Goal: Task Accomplishment & Management: Manage account settings

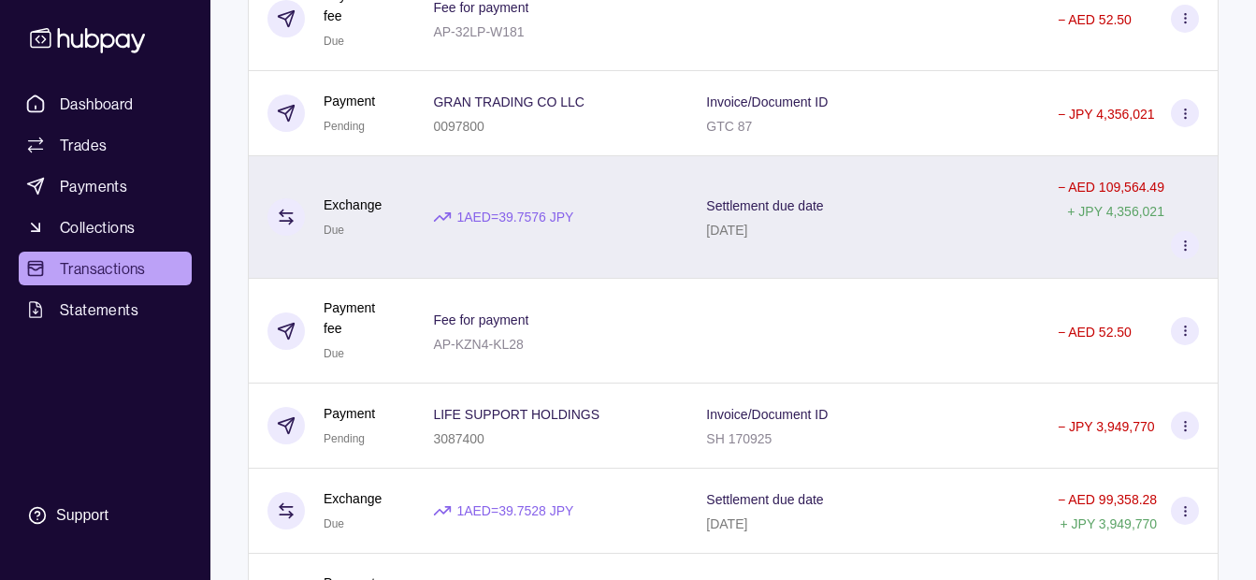
scroll to position [94, 0]
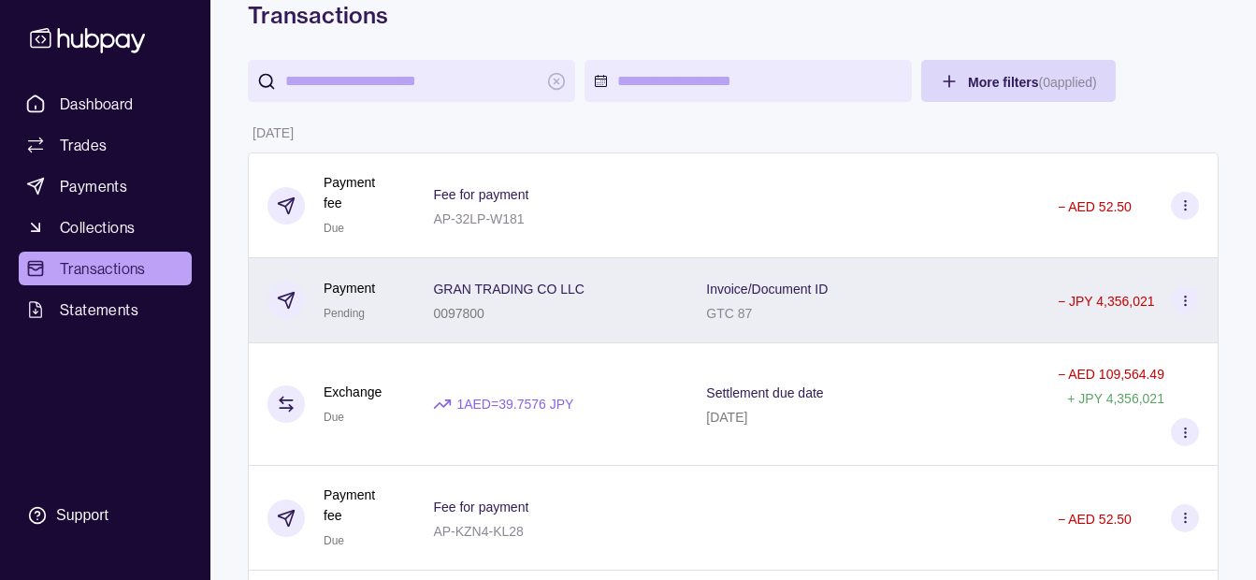
click at [540, 287] on p "GRAN TRADING CO LLC" at bounding box center [509, 289] width 152 height 15
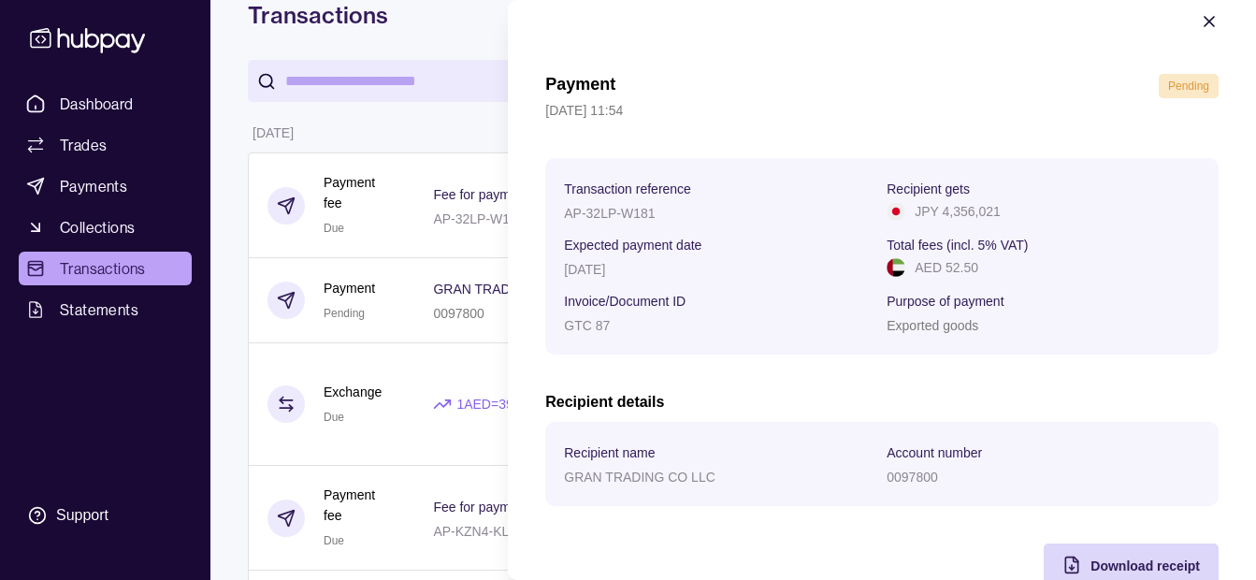
scroll to position [68, 0]
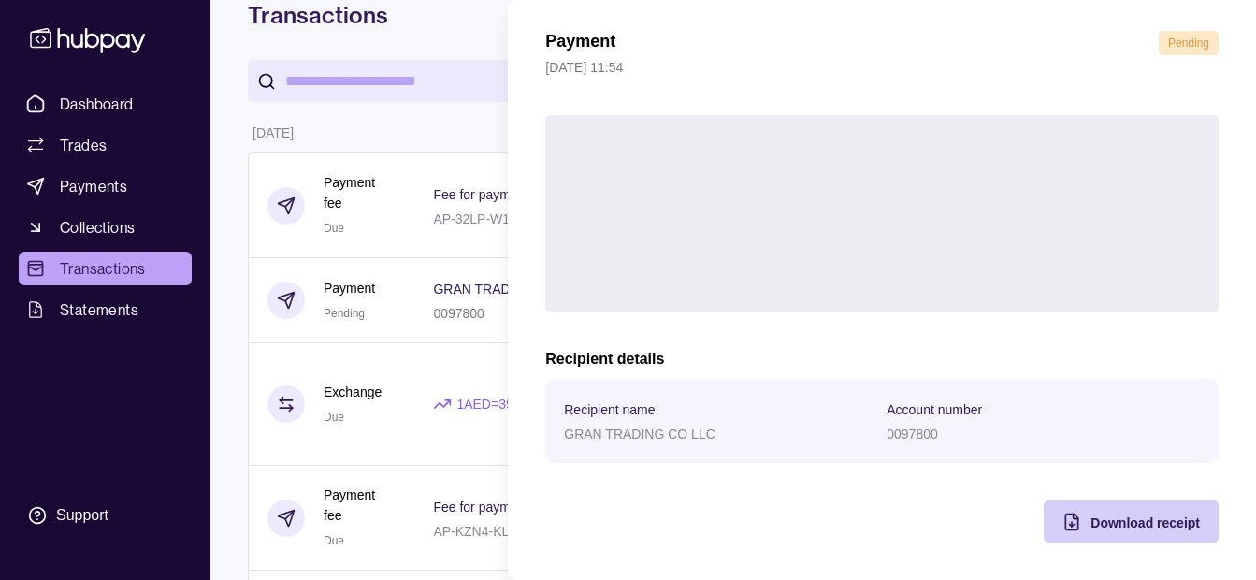
click at [1120, 515] on span "Download receipt" at bounding box center [1144, 522] width 109 height 15
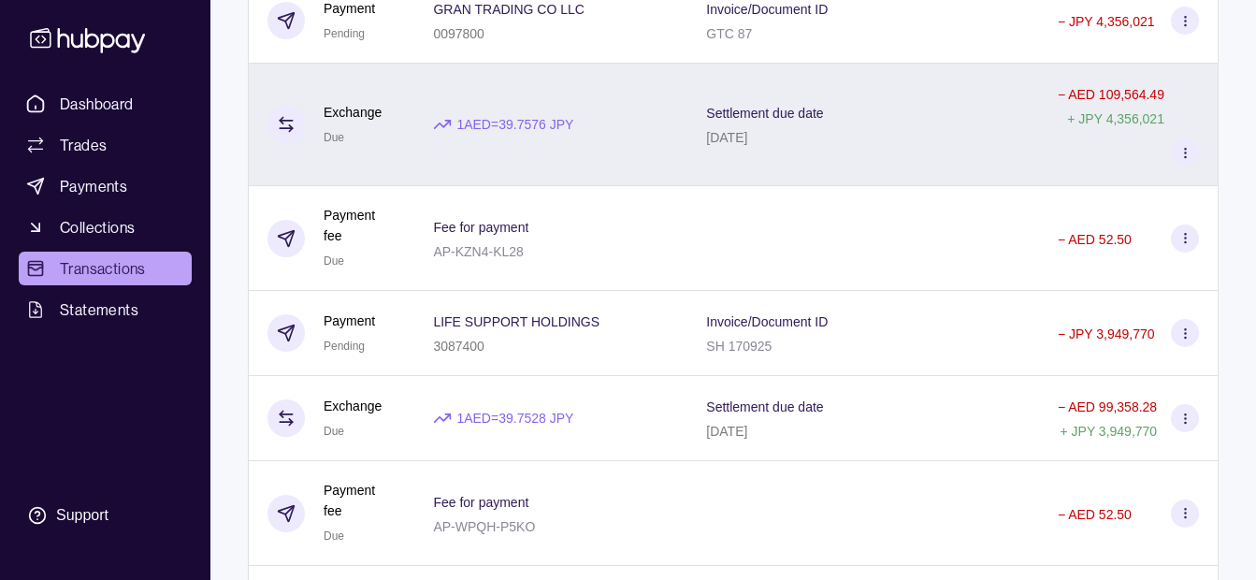
scroll to position [374, 0]
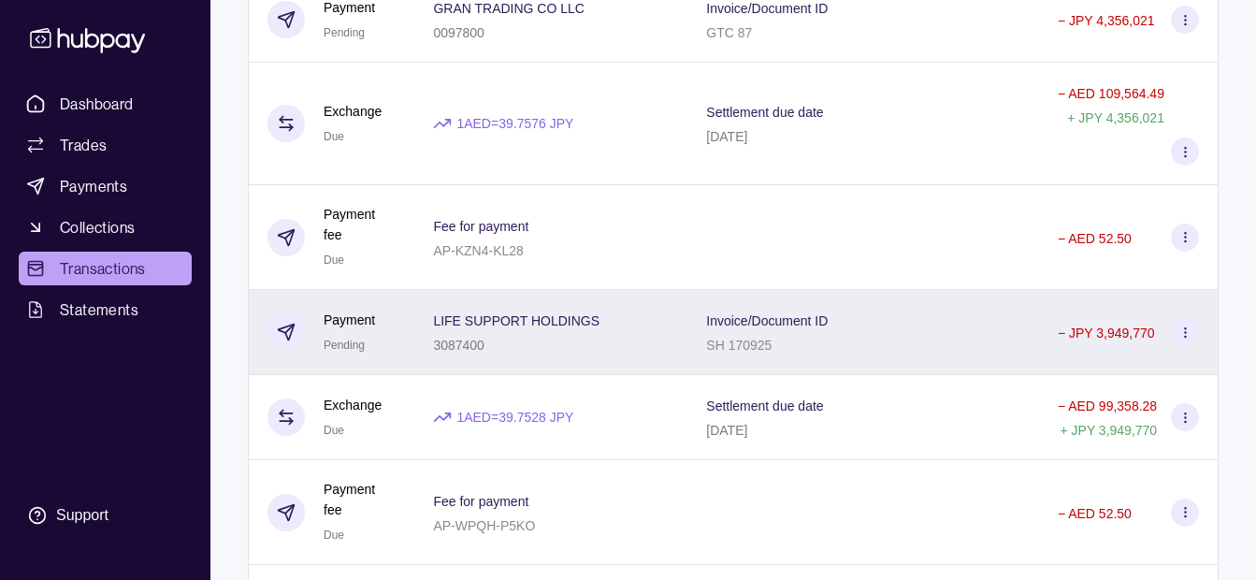
click at [667, 336] on div "LIFE SUPPORT HOLDINGS 3087400" at bounding box center [551, 332] width 236 height 47
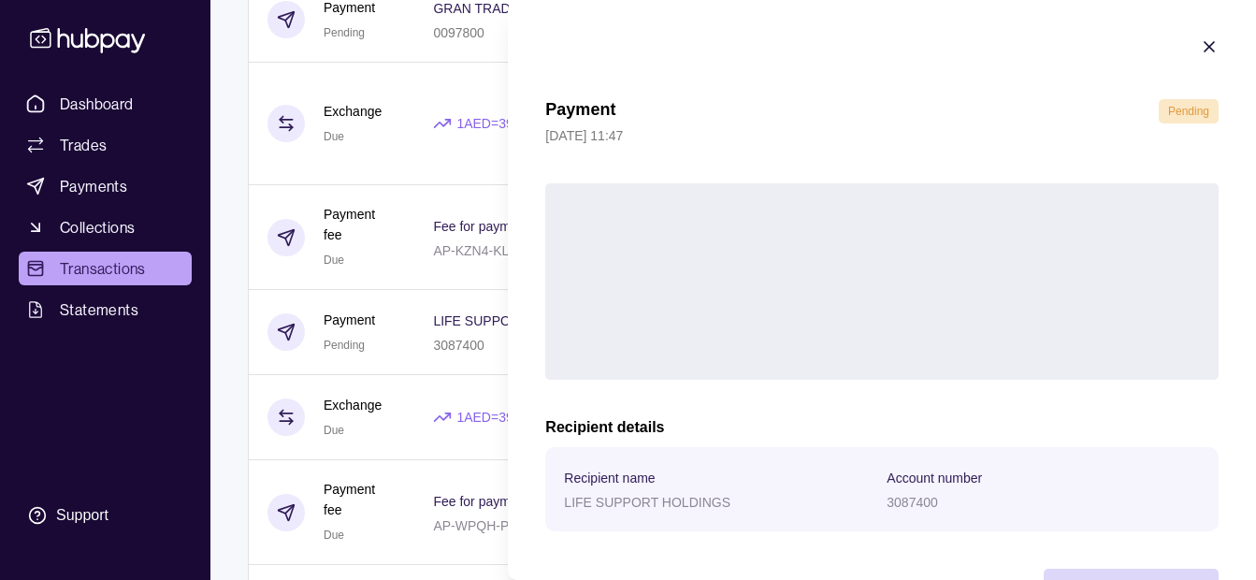
scroll to position [68, 0]
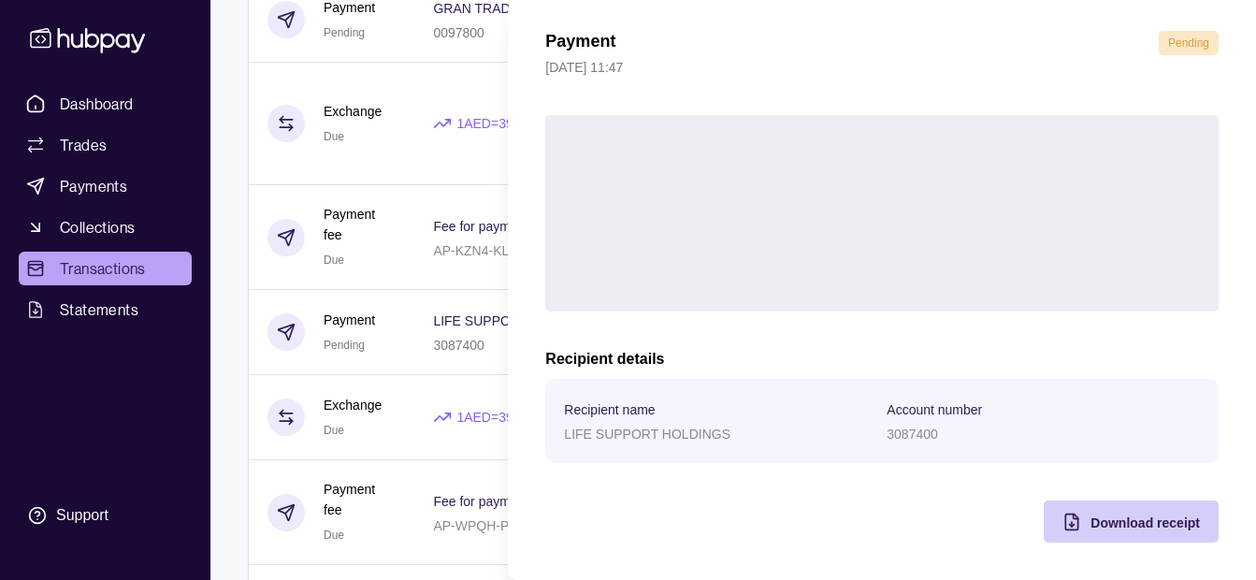
click at [1062, 522] on icon "button" at bounding box center [1071, 522] width 19 height 19
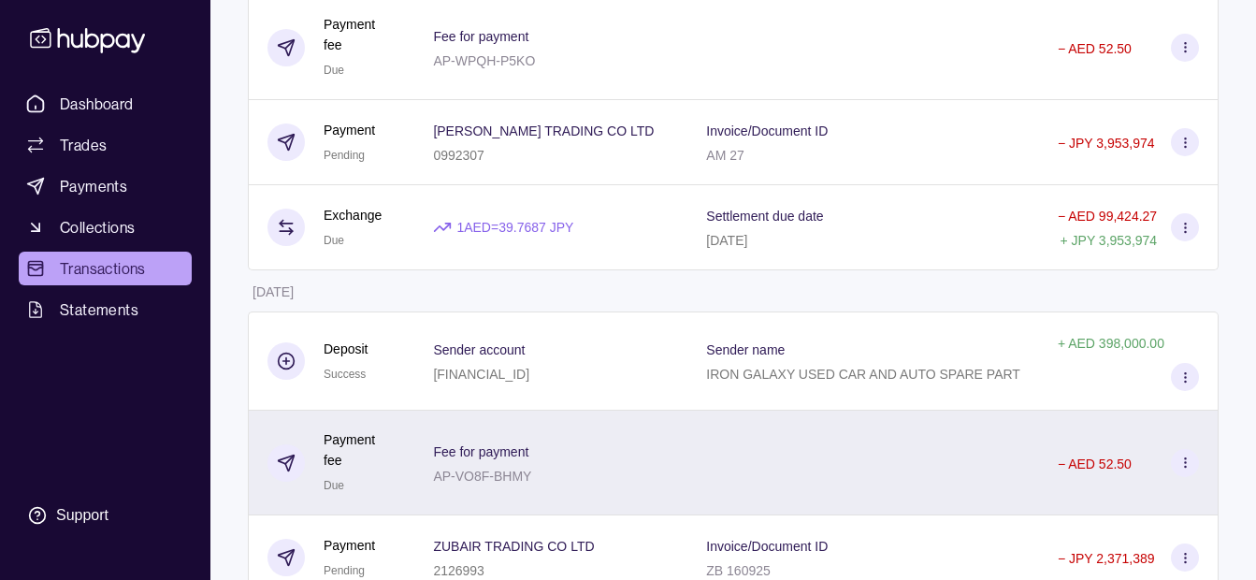
scroll to position [748, 0]
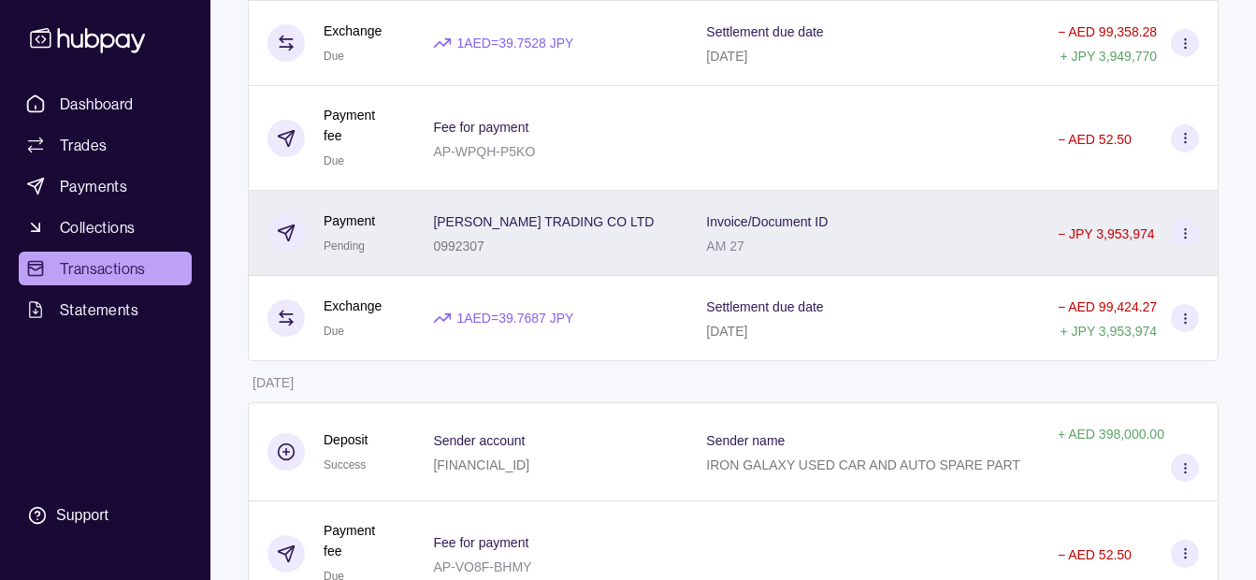
click at [619, 247] on div "[PERSON_NAME] TRADING CO LTD 0992307" at bounding box center [551, 232] width 236 height 47
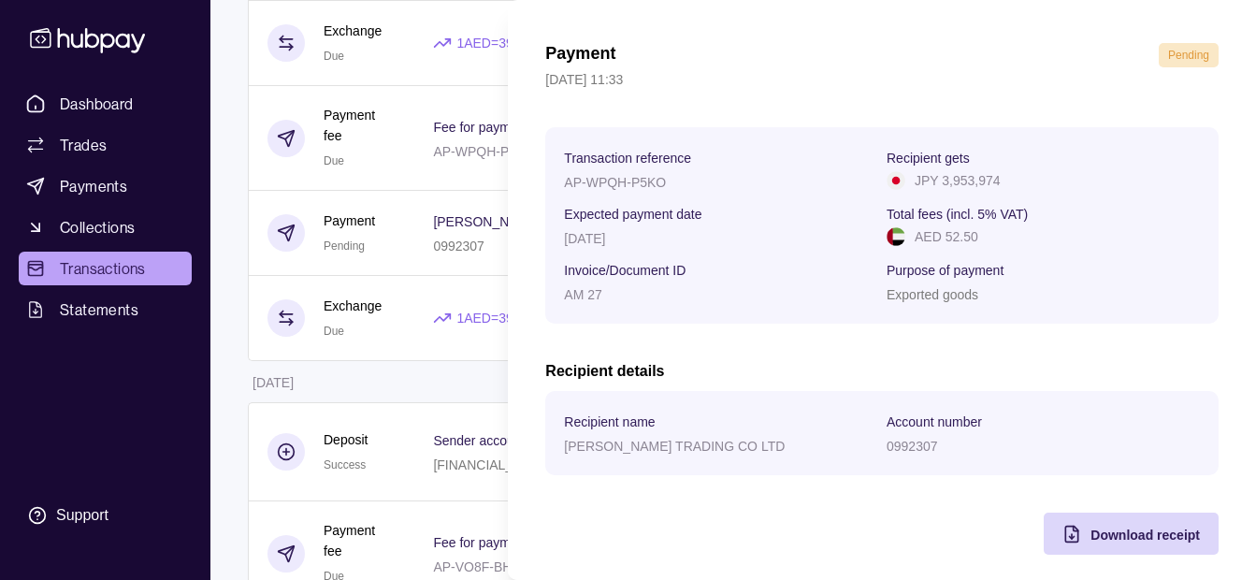
scroll to position [68, 0]
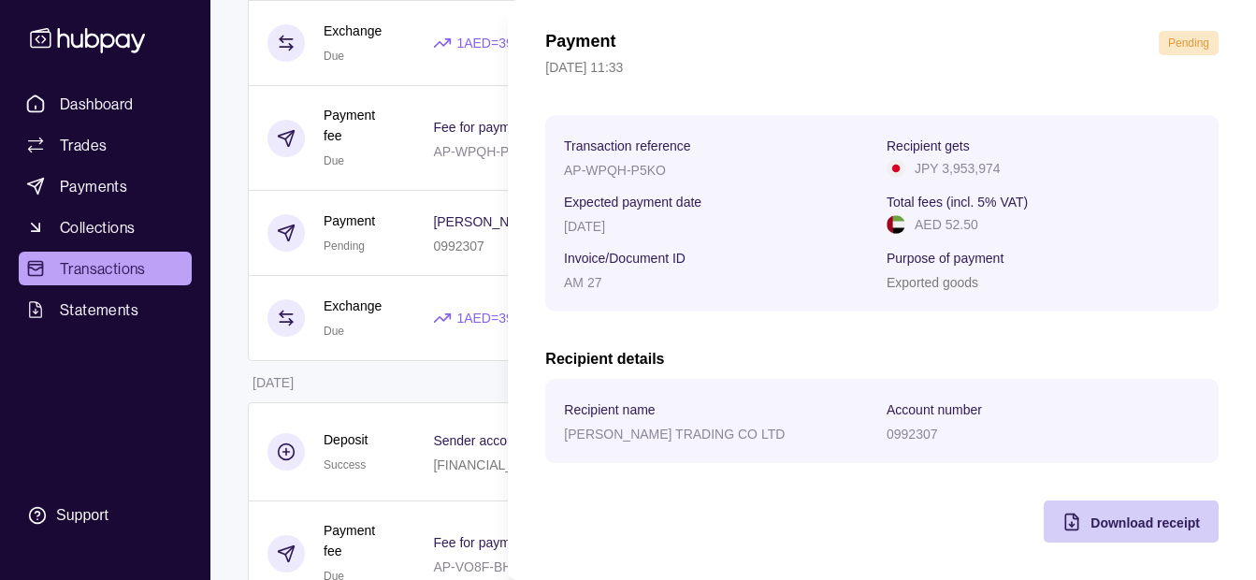
click at [1062, 521] on icon "button" at bounding box center [1071, 522] width 19 height 19
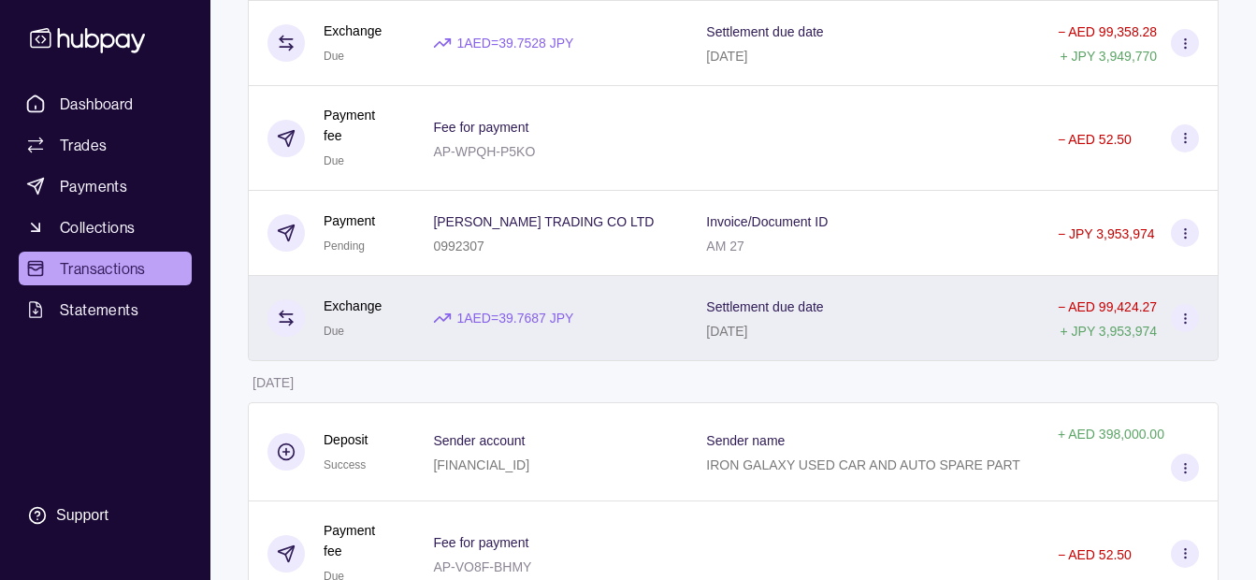
click at [446, 343] on html "Dashboard Trades Payments Collections Transactions Statements Support K Hello, …" at bounding box center [628, 411] width 1256 height 2318
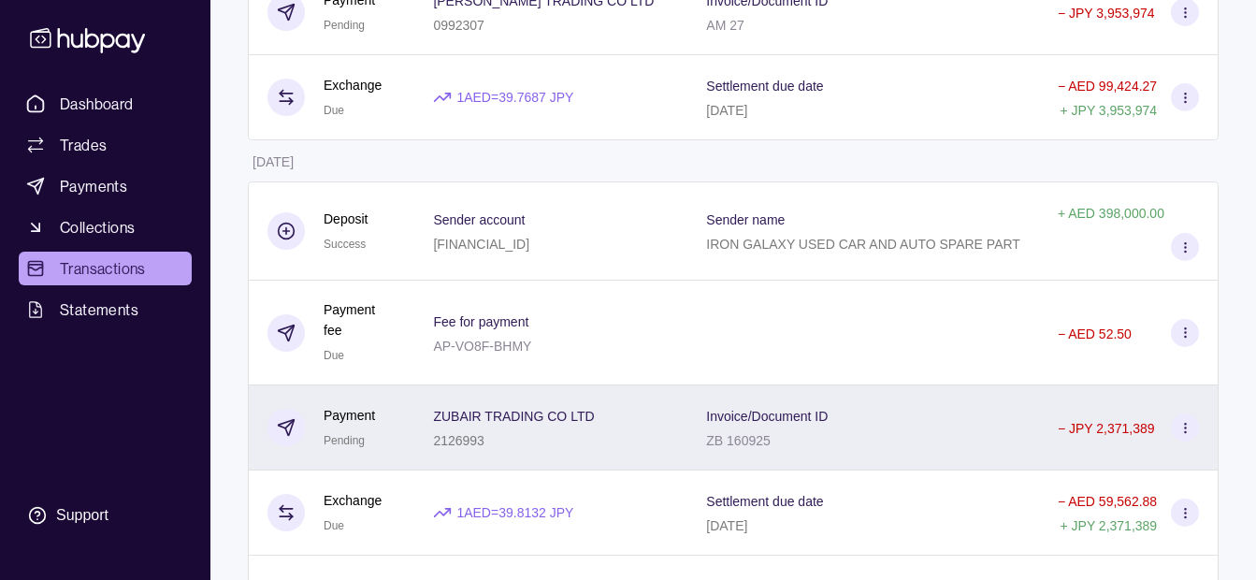
scroll to position [1029, 0]
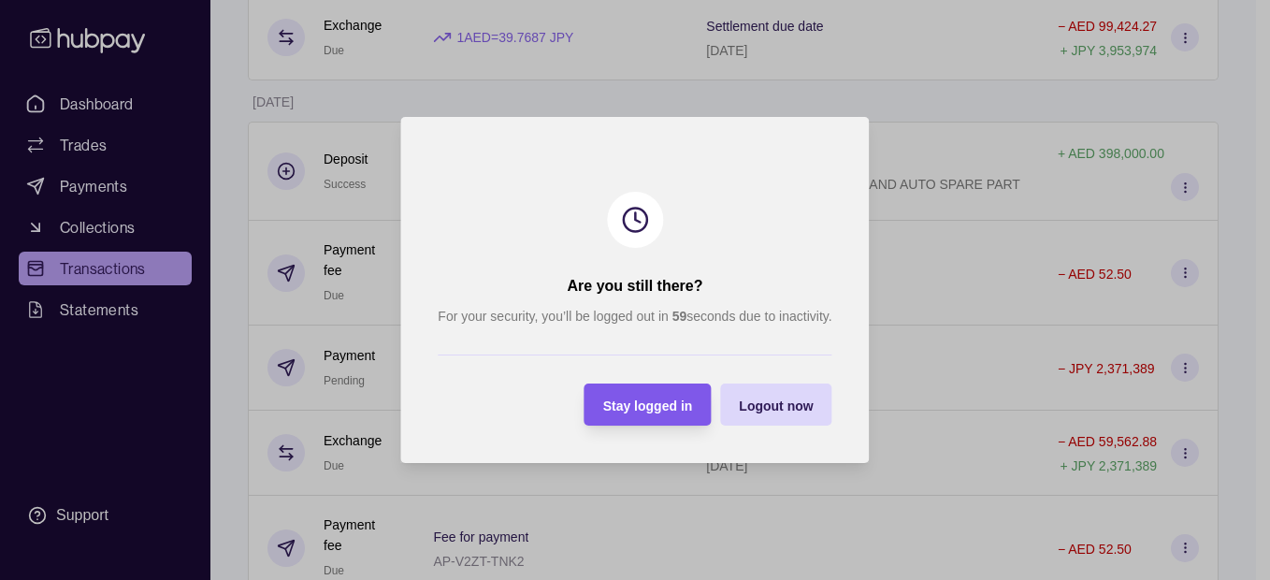
click at [587, 389] on div "Stay logged in" at bounding box center [634, 404] width 118 height 42
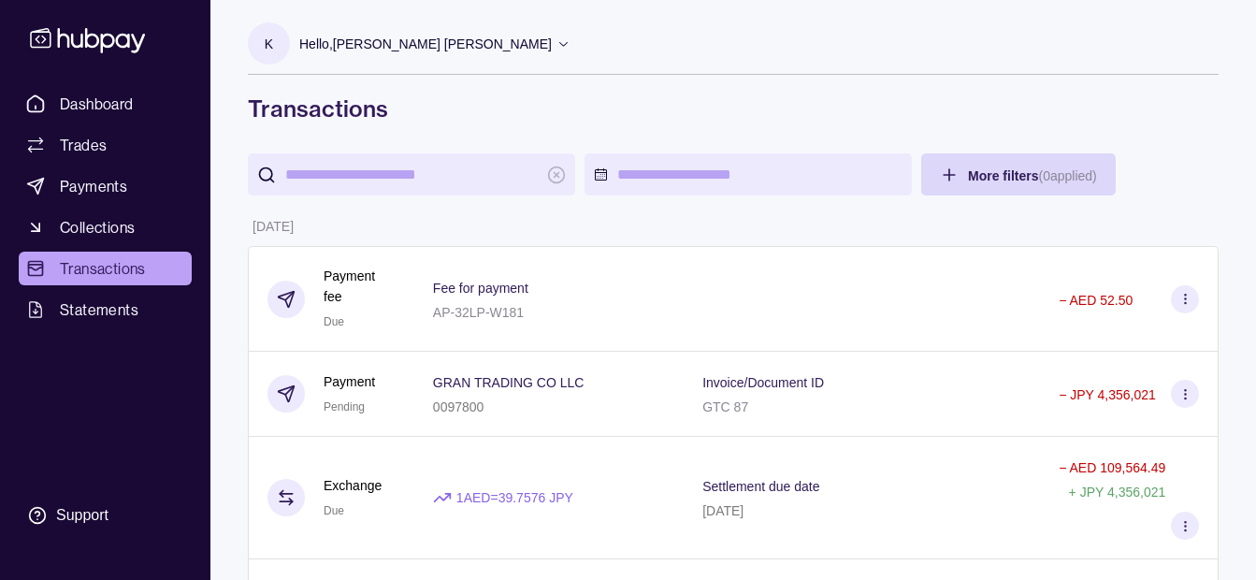
click at [475, 50] on p "Hello, Khalid Khan Rahmat Gul" at bounding box center [425, 44] width 253 height 21
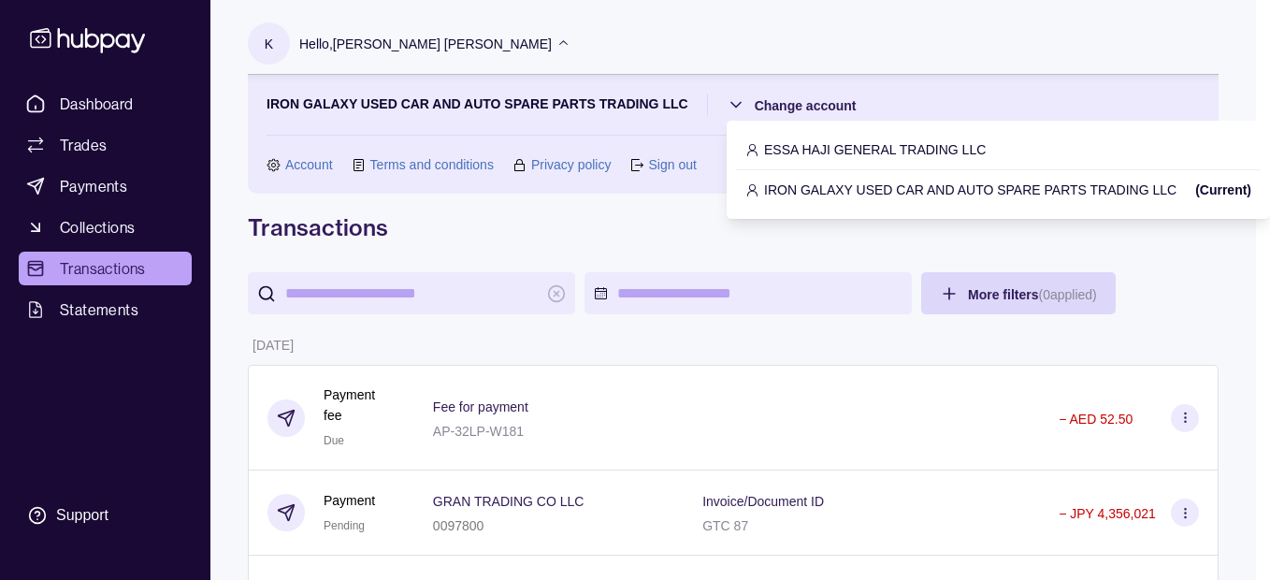
click at [772, 188] on p "IRON GALAXY USED CAR AND AUTO SPARE PARTS TRADING LLC" at bounding box center [970, 190] width 412 height 21
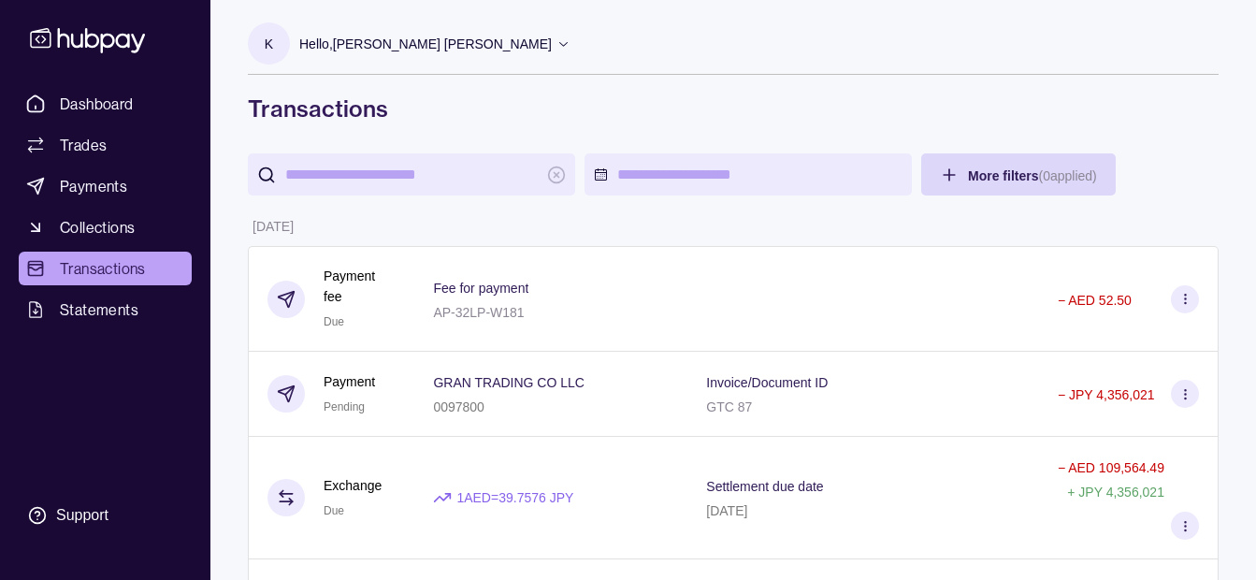
click at [480, 49] on p "Hello, Khalid Khan Rahmat Gul" at bounding box center [425, 44] width 253 height 21
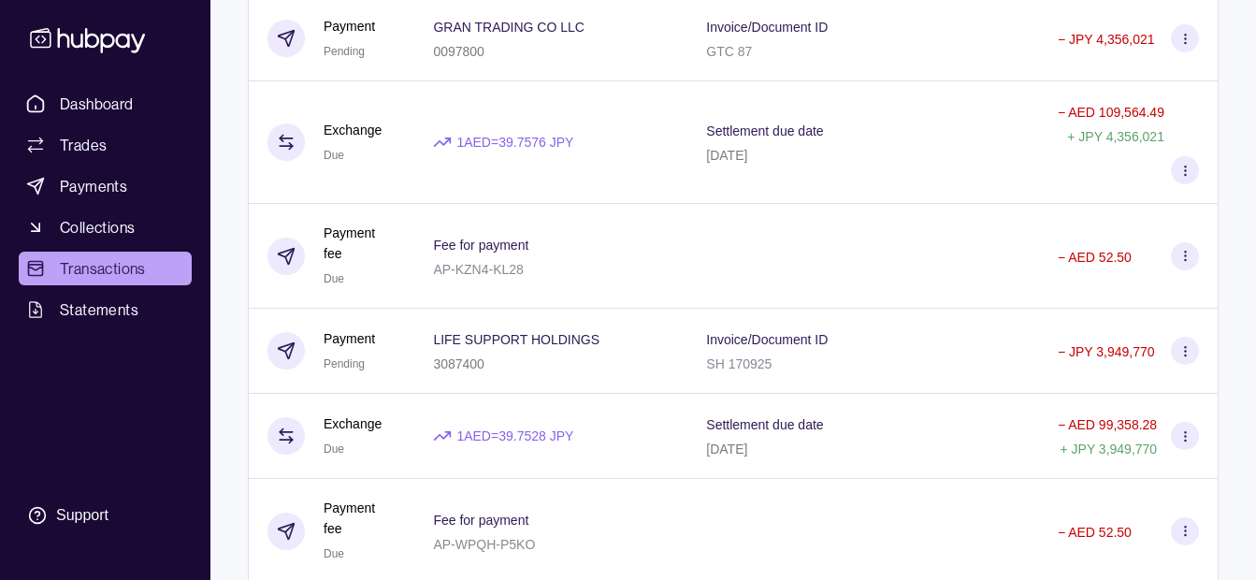
scroll to position [281, 0]
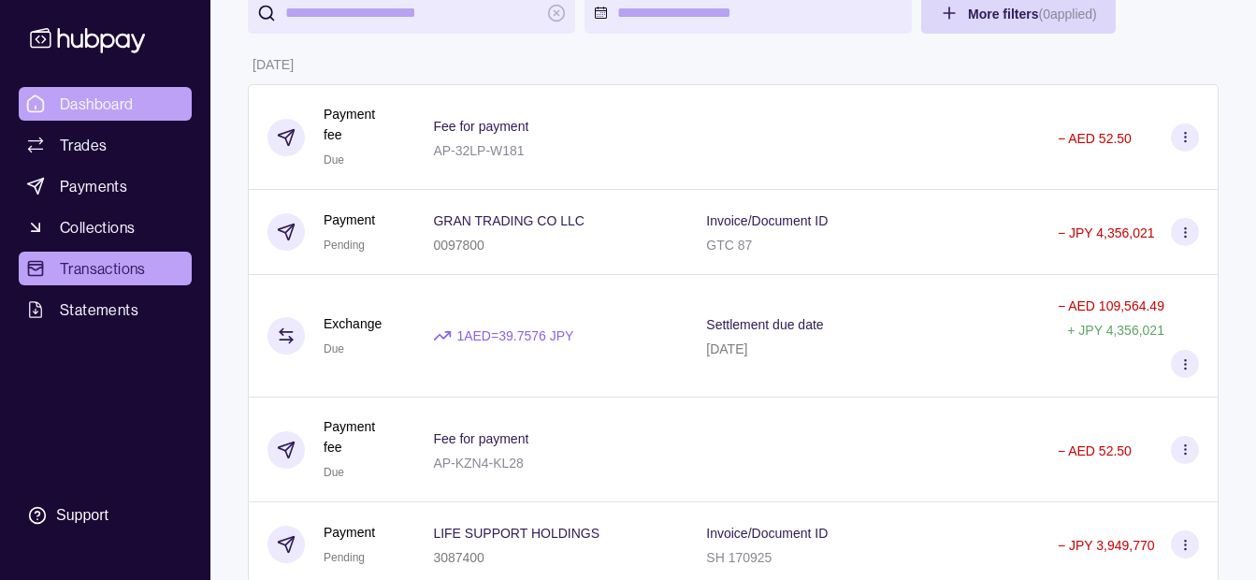
click at [143, 100] on link "Dashboard" at bounding box center [105, 104] width 173 height 34
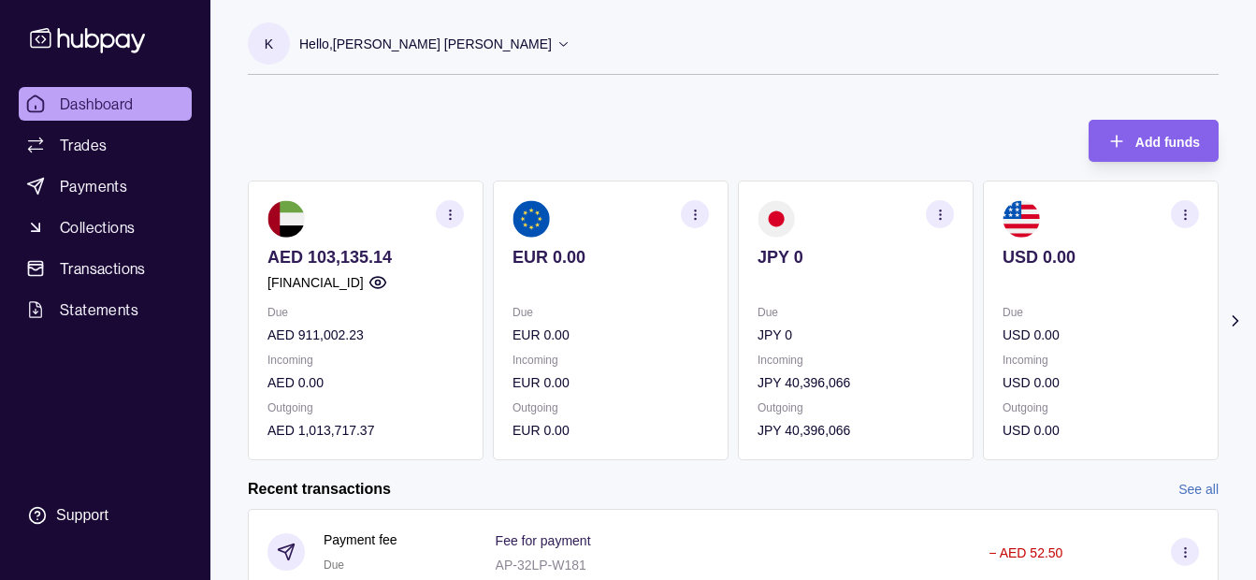
click at [458, 40] on p "Hello, Khalid Khan Rahmat Gul" at bounding box center [425, 44] width 253 height 21
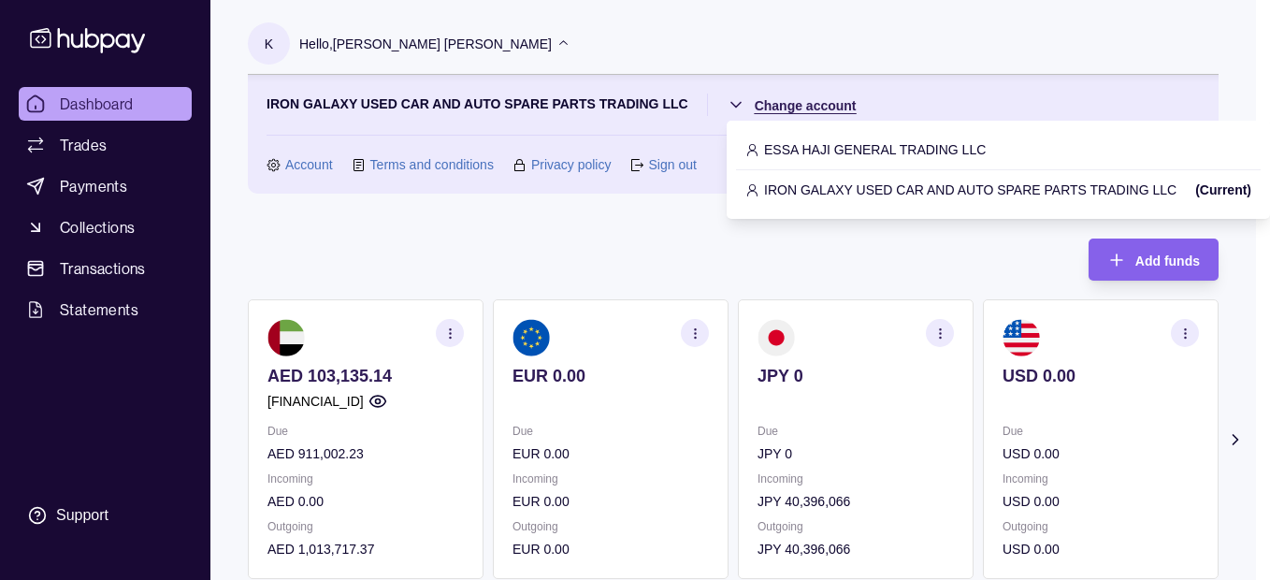
click at [788, 96] on html "Dashboard Trades Payments Collections Transactions Statements Support K Hello, …" at bounding box center [635, 557] width 1270 height 1114
click at [819, 147] on p "ESSA HAJI GENERAL TRADING LLC" at bounding box center [875, 149] width 222 height 21
